Goal: Task Accomplishment & Management: Use online tool/utility

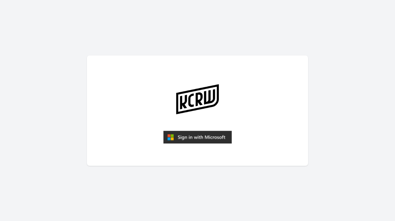
click at [208, 143] on img "submit" at bounding box center [197, 137] width 68 height 13
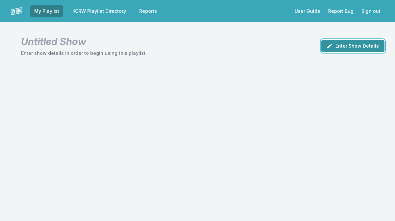
click at [344, 47] on button "Enter Show Details" at bounding box center [352, 46] width 63 height 12
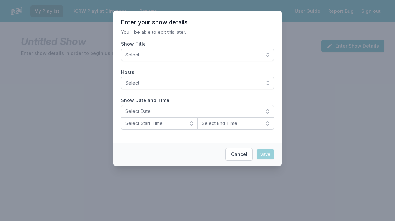
click at [183, 56] on span "Select" at bounding box center [192, 55] width 135 height 7
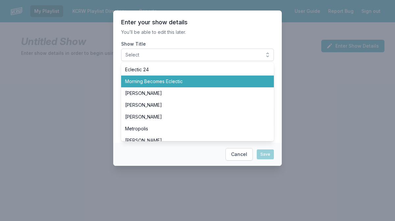
click at [161, 83] on span "Morning Becomes Eclectic" at bounding box center [193, 81] width 137 height 7
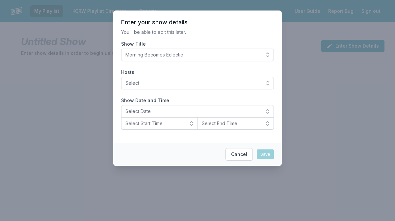
click at [184, 42] on label "Show Title" at bounding box center [197, 44] width 153 height 7
click at [184, 49] on button "Morning Becomes Eclectic" at bounding box center [197, 55] width 153 height 12
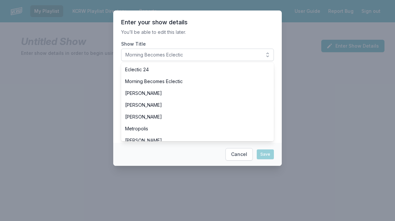
click at [188, 35] on p "You’ll be able to edit this later." at bounding box center [197, 32] width 153 height 7
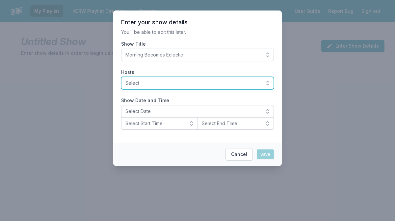
click at [148, 80] on span "Select" at bounding box center [192, 83] width 135 height 7
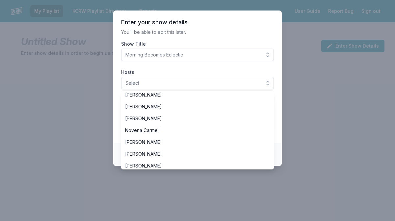
scroll to position [137, 0]
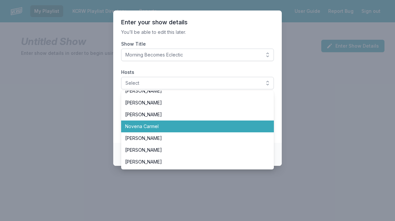
click at [147, 127] on span "Novena Carmel" at bounding box center [193, 126] width 137 height 7
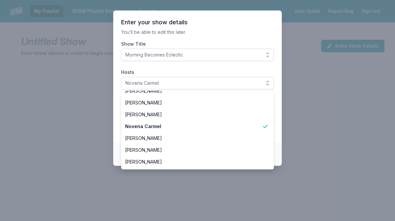
click at [185, 69] on section "Enter your show details You’ll be able to edit this later. Show Title Morning B…" at bounding box center [197, 77] width 168 height 133
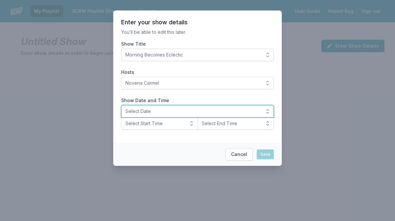
click at [150, 110] on span "Select Date" at bounding box center [192, 111] width 135 height 7
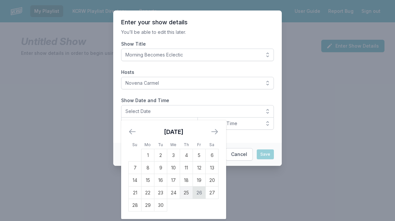
click at [196, 191] on td "26" at bounding box center [199, 193] width 13 height 12
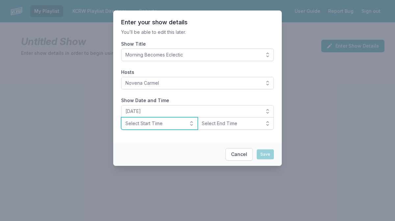
click at [168, 128] on button "Select Start Time" at bounding box center [159, 123] width 77 height 12
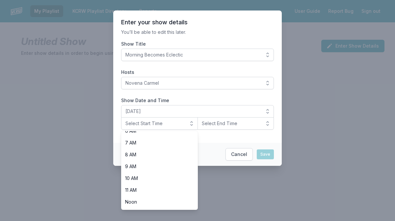
scroll to position [100, 0]
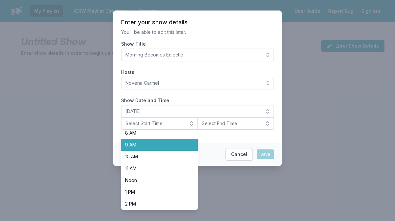
click at [162, 146] on span "9 AM" at bounding box center [155, 145] width 61 height 7
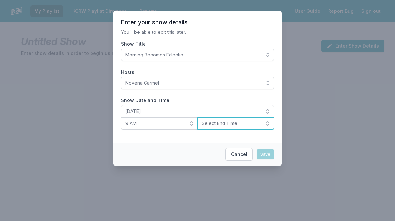
click at [225, 128] on button "Select End Time" at bounding box center [235, 123] width 77 height 12
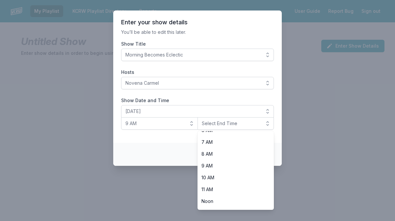
scroll to position [91, 0]
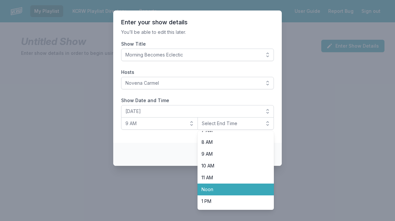
click at [210, 187] on span "Noon" at bounding box center [231, 189] width 61 height 7
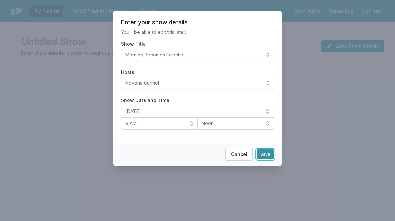
click at [268, 155] on button "Save" at bounding box center [264, 155] width 17 height 10
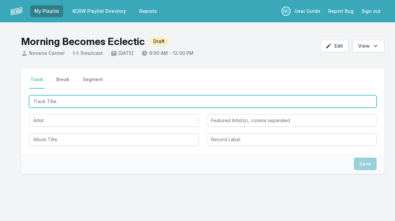
click at [159, 96] on input "Track Title" at bounding box center [202, 101] width 347 height 12
type input "Annihilation"
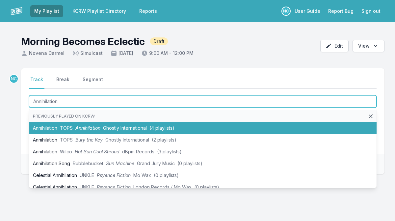
click at [151, 129] on li "Annihilation TOPS Annihilation Ghostly International (4 playlists)" at bounding box center [202, 128] width 347 height 12
